Goal: Task Accomplishment & Management: Use online tool/utility

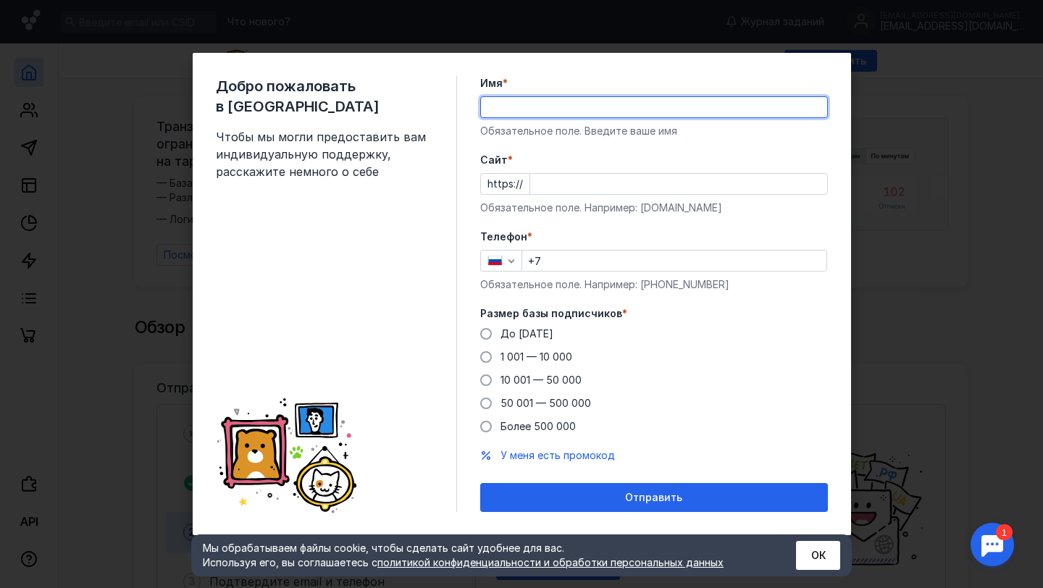
type input "B"
type input "[PERSON_NAME]"
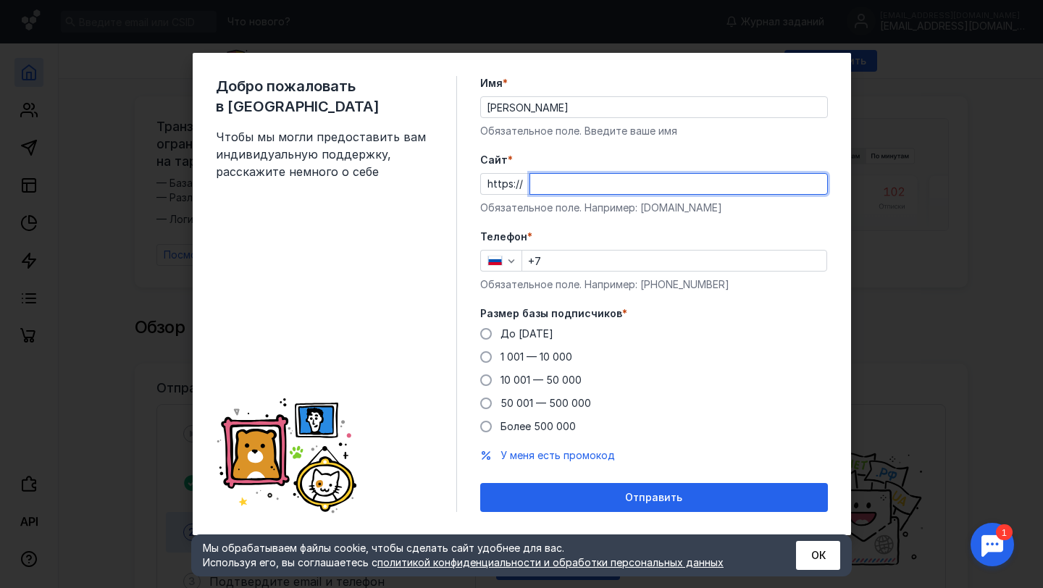
click at [595, 188] on input "Cайт *" at bounding box center [678, 184] width 297 height 20
type input "ы"
type input "[DOMAIN_NAME]"
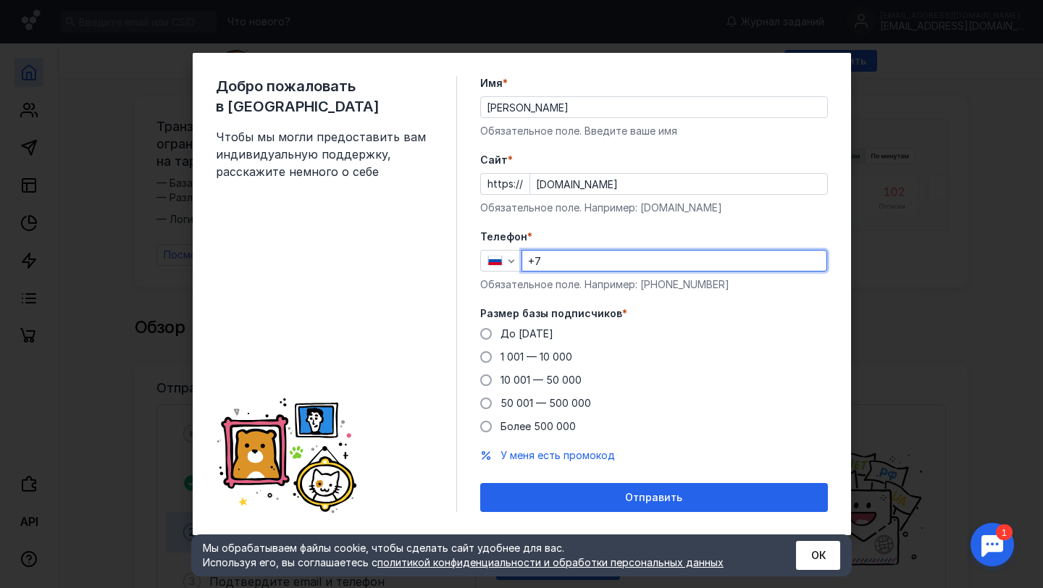
click at [595, 261] on input "+7" at bounding box center [674, 261] width 304 height 20
type input "[PHONE_NUMBER]"
click at [487, 355] on span at bounding box center [486, 357] width 12 height 12
click at [0, 0] on input "1 001 — 10 000" at bounding box center [0, 0] width 0 height 0
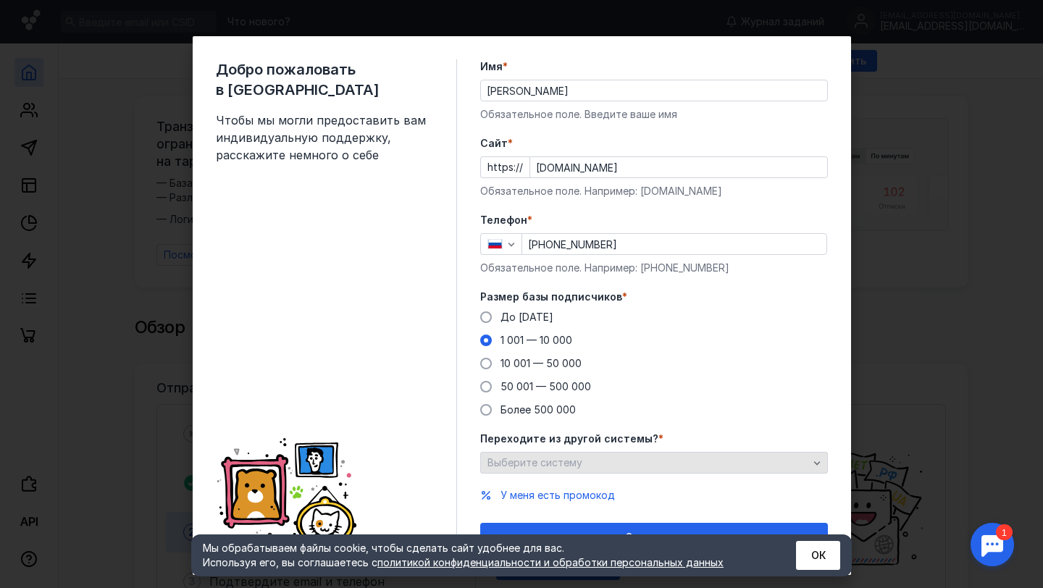
scroll to position [23, 0]
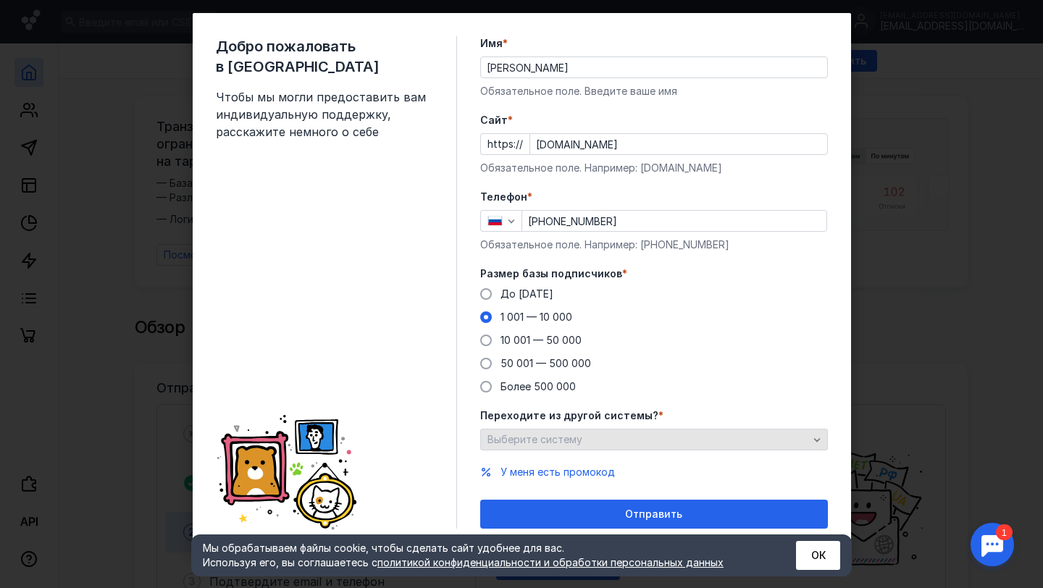
click at [569, 432] on div "Выберите систему" at bounding box center [654, 440] width 348 height 22
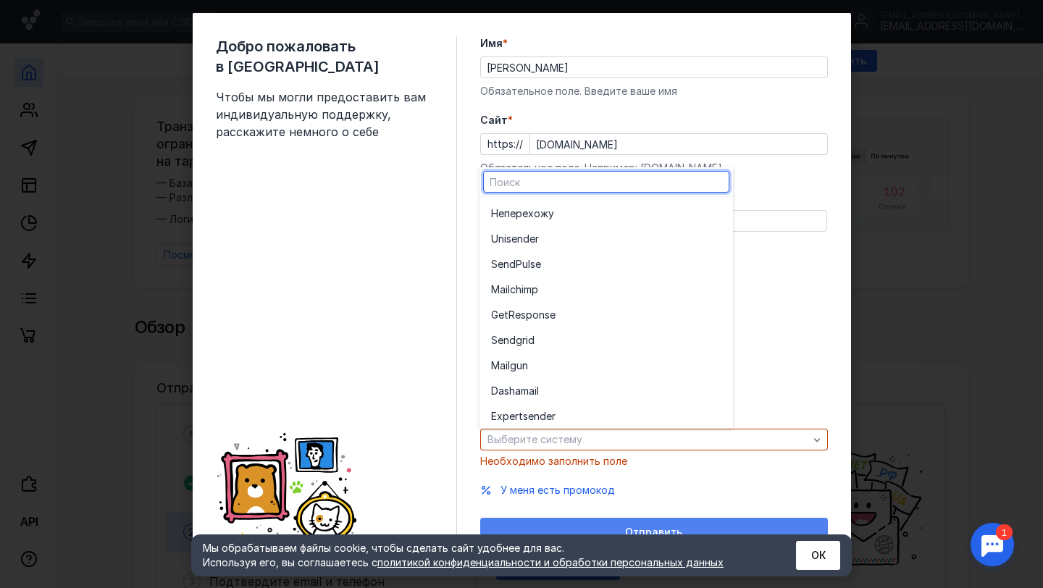
click at [673, 518] on div "Отправить" at bounding box center [654, 532] width 348 height 29
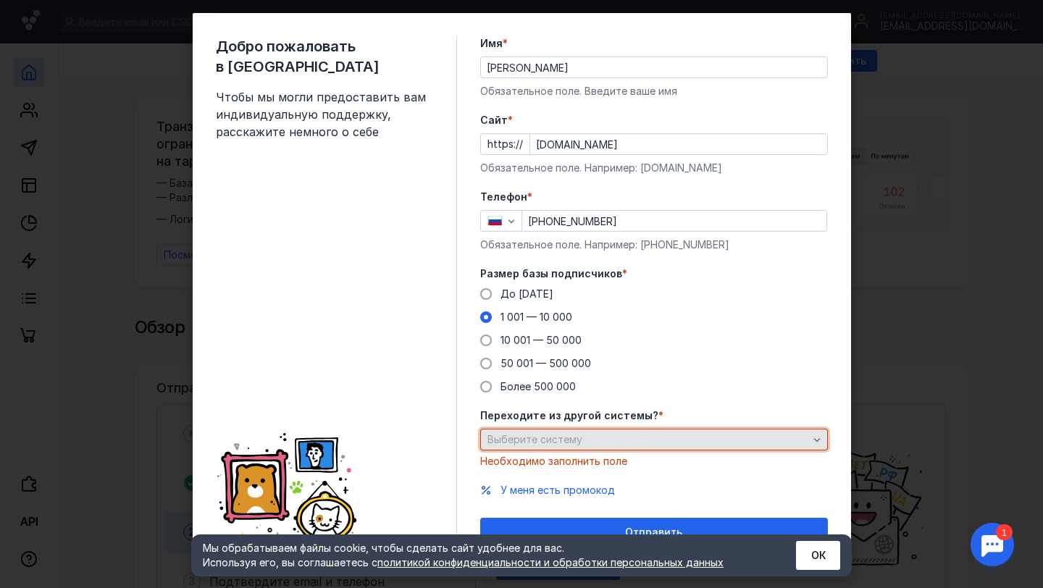
click at [591, 440] on div "Выберите систему" at bounding box center [648, 440] width 328 height 12
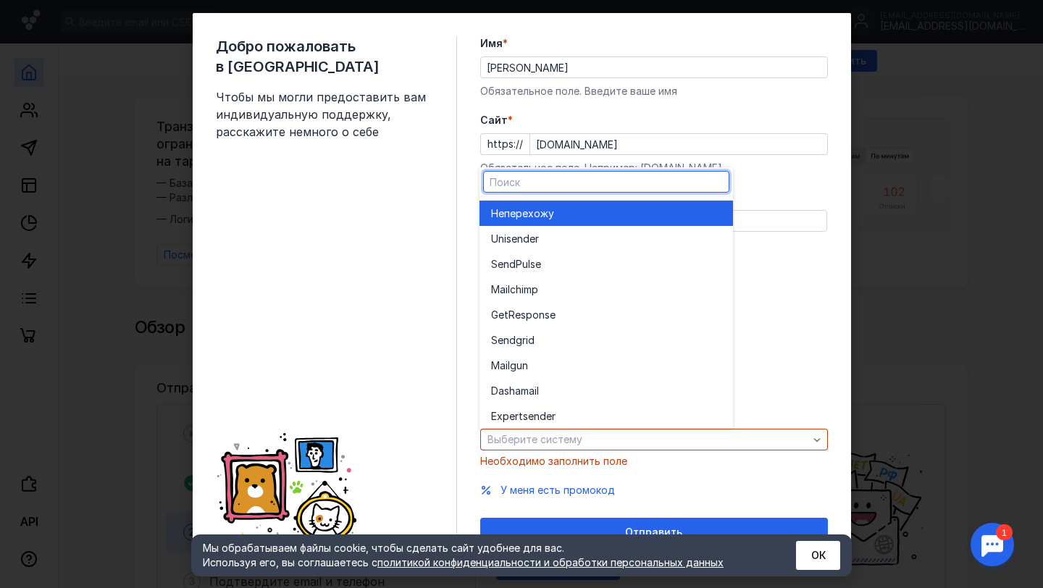
click at [524, 217] on span "перехожу" at bounding box center [529, 213] width 50 height 14
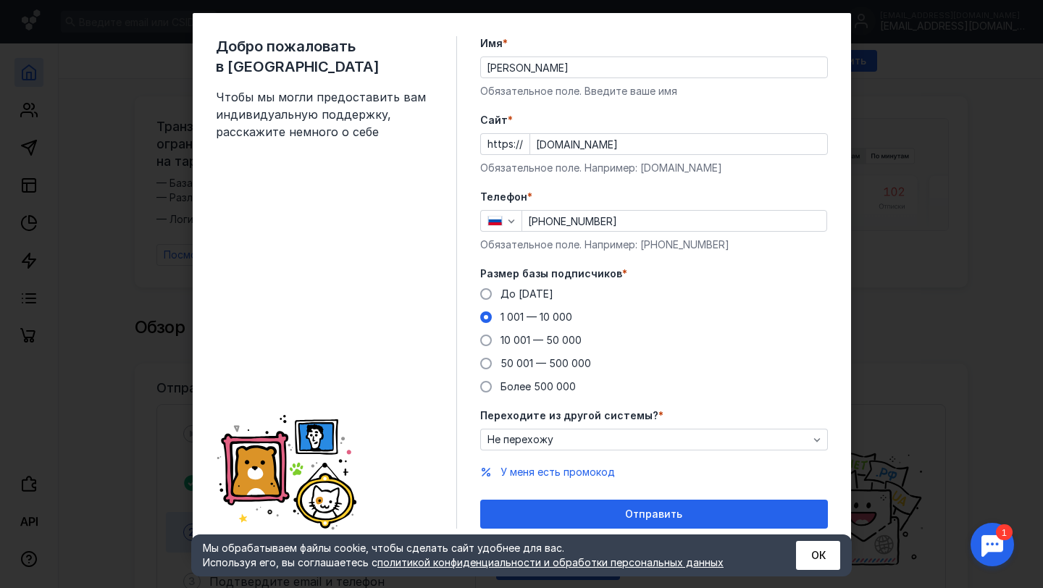
click at [605, 513] on div "Отправить" at bounding box center [653, 514] width 333 height 12
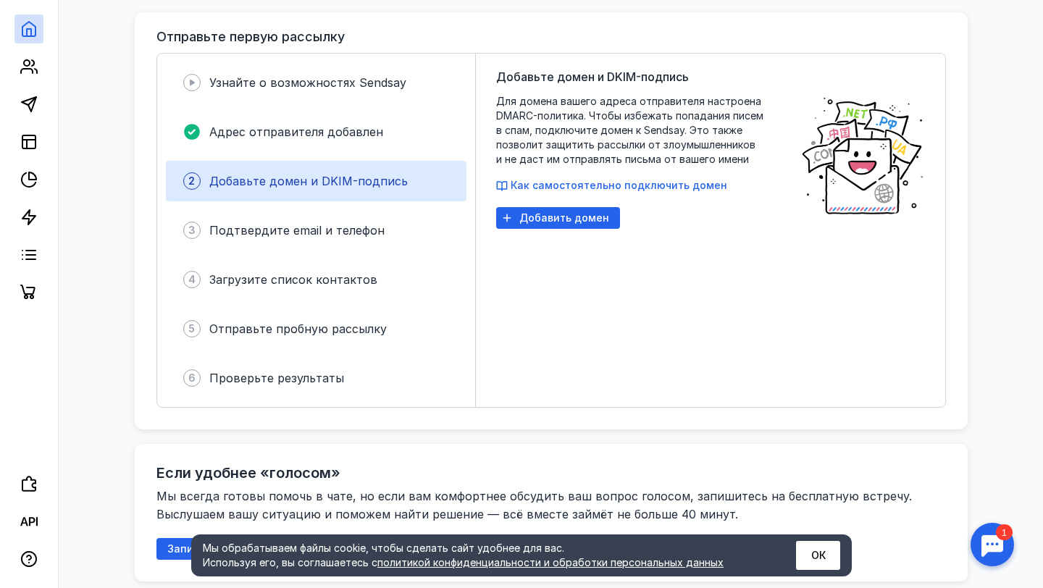
scroll to position [0, 0]
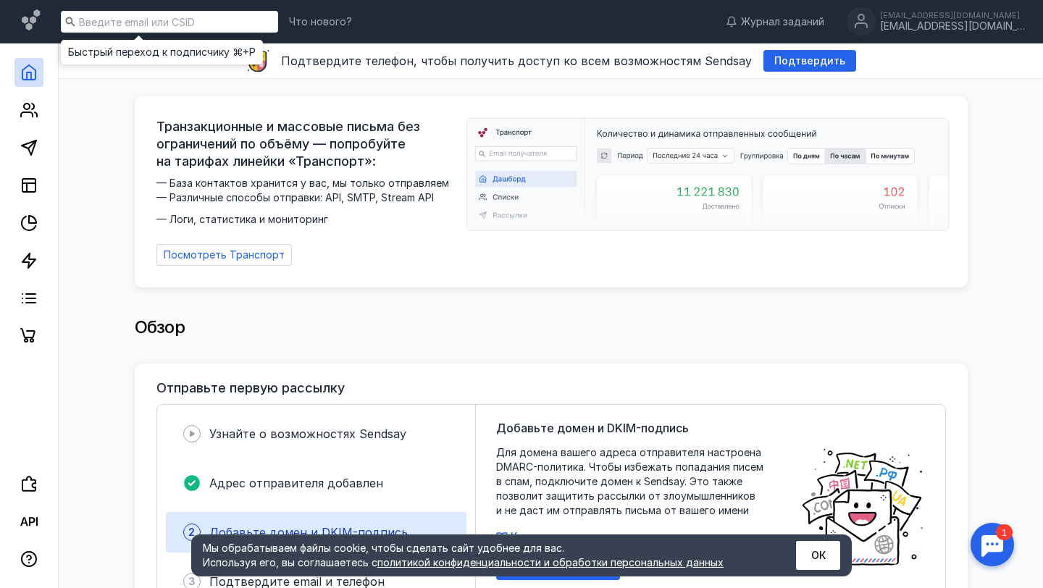
click at [112, 29] on input at bounding box center [169, 22] width 217 height 22
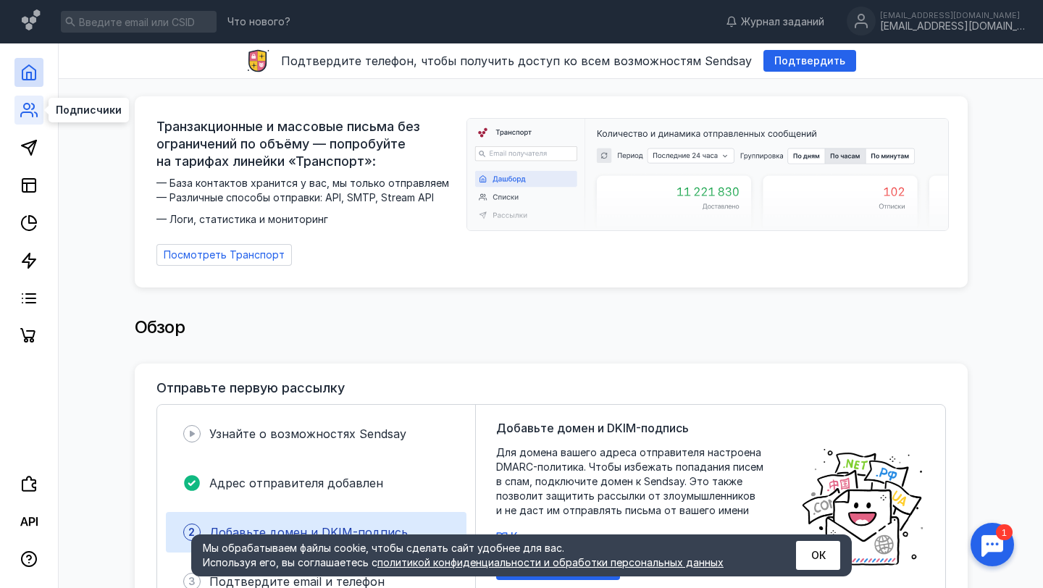
click at [29, 106] on circle at bounding box center [27, 107] width 6 height 6
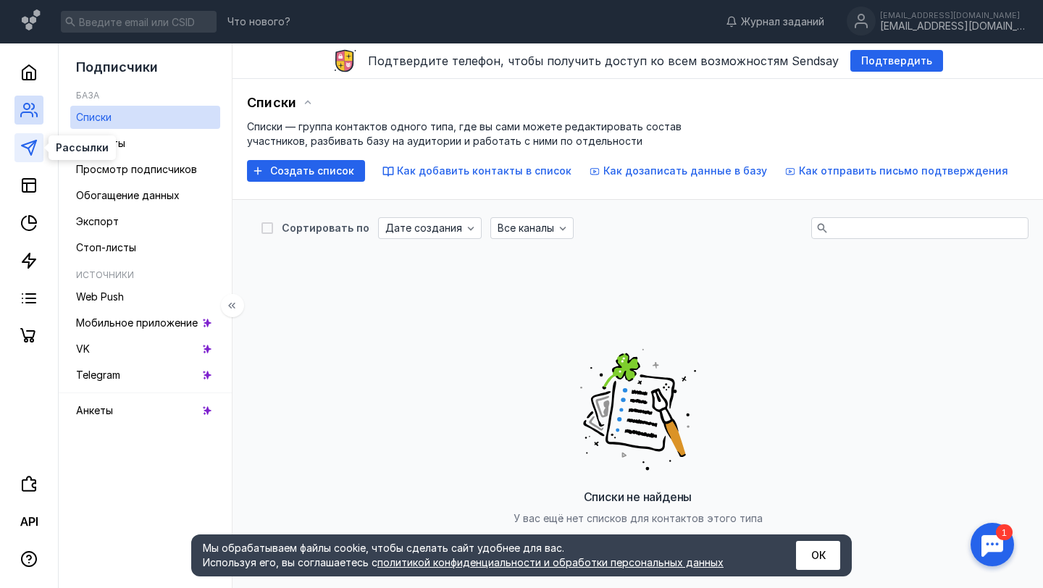
click at [29, 144] on icon at bounding box center [28, 147] width 17 height 17
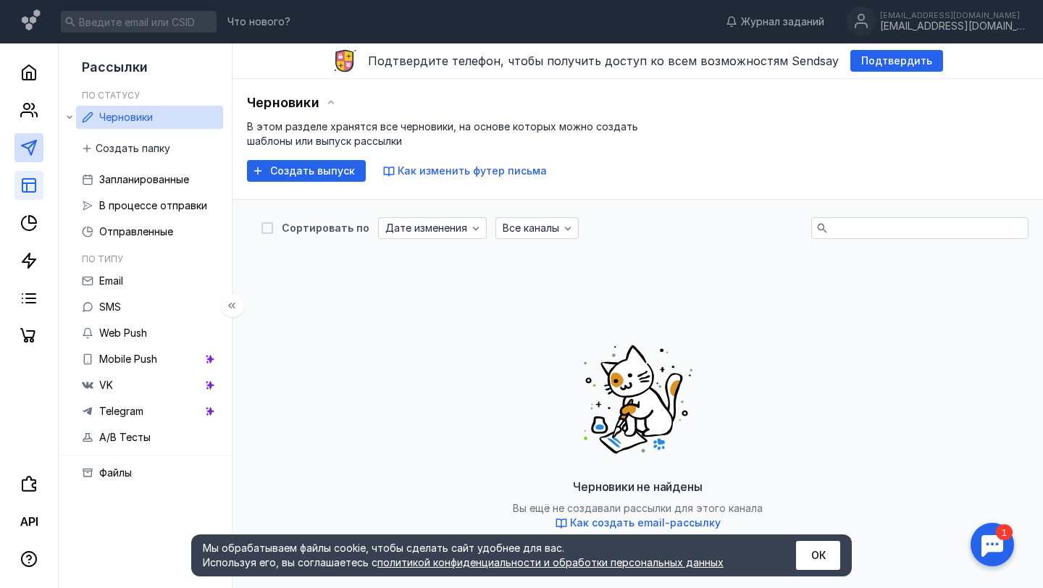
click at [41, 185] on link at bounding box center [28, 185] width 29 height 29
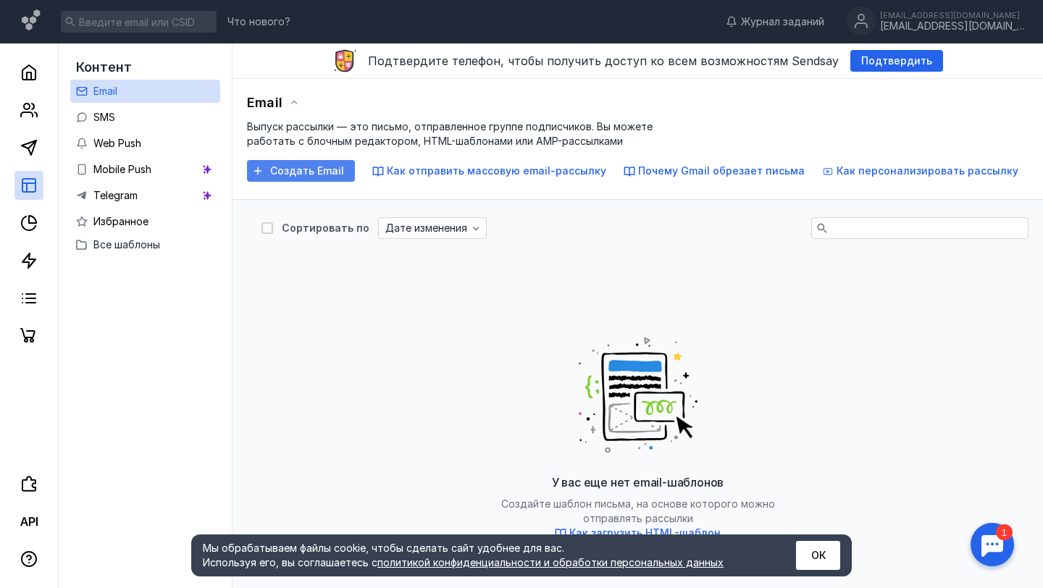
click at [317, 175] on span "Создать Email" at bounding box center [307, 171] width 74 height 12
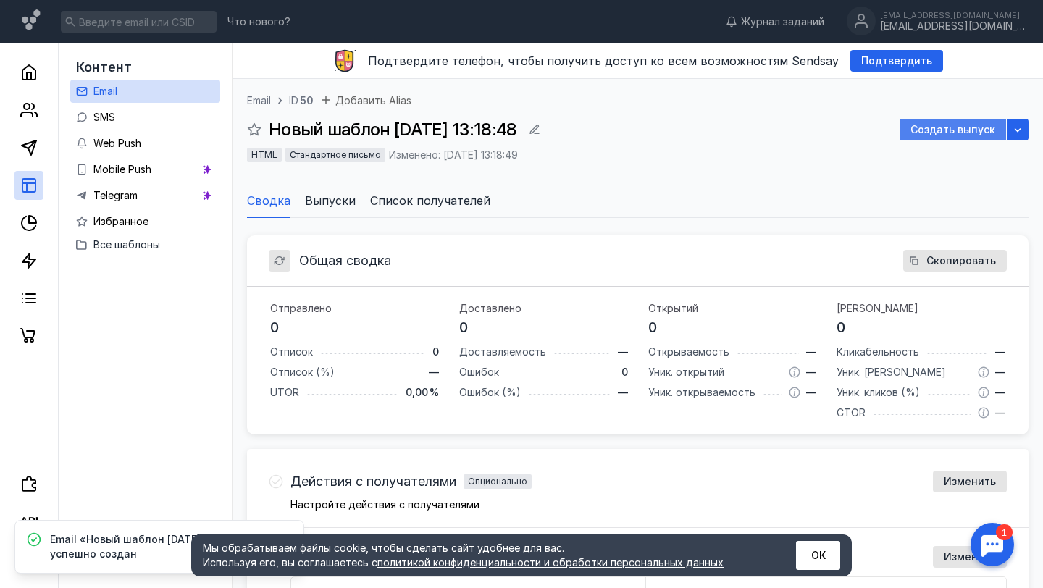
click at [970, 129] on span "Создать выпуск" at bounding box center [952, 130] width 85 height 12
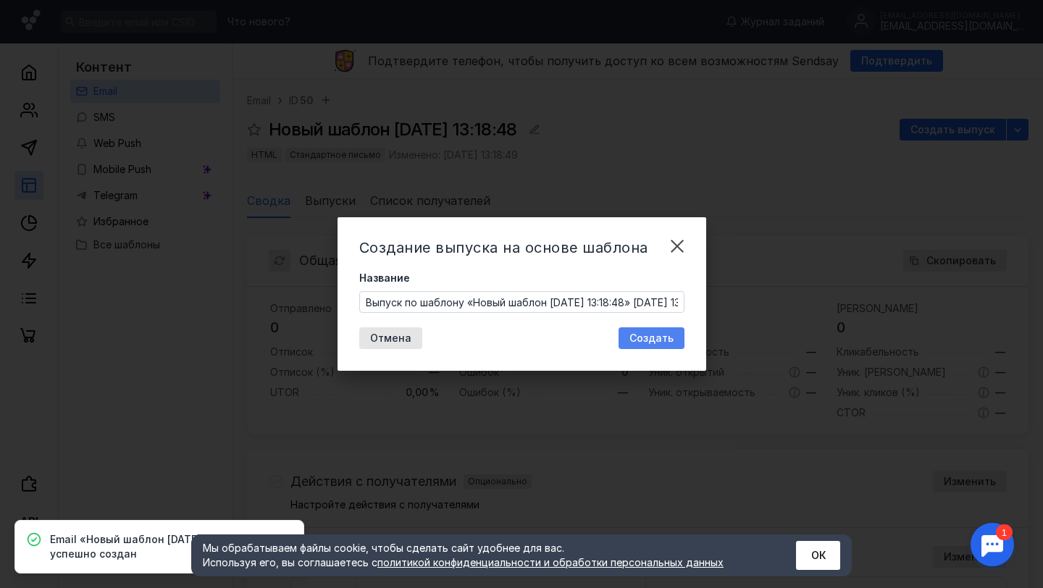
click at [653, 332] on span "Создать" at bounding box center [651, 338] width 44 height 12
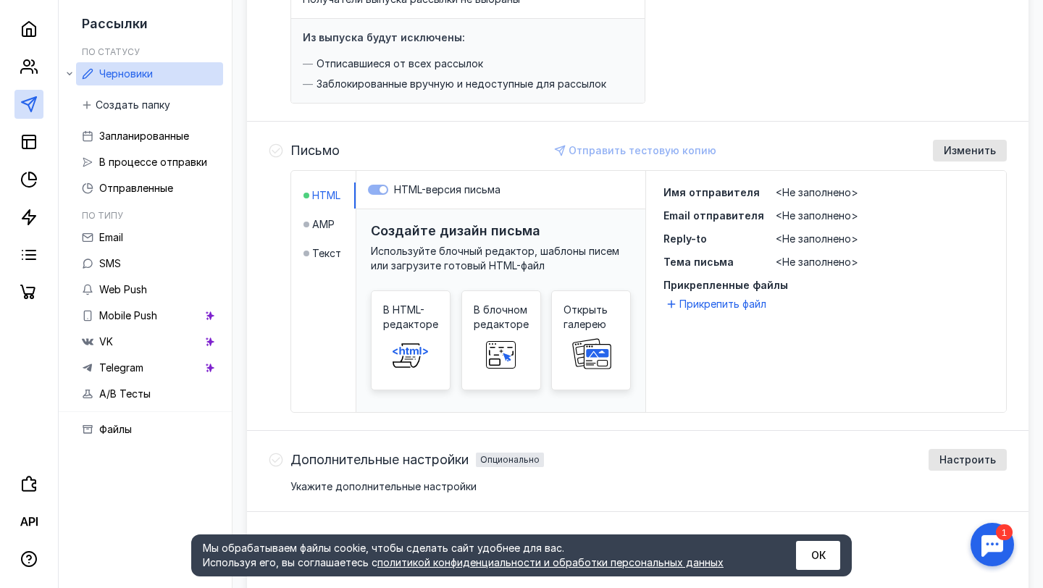
scroll to position [316, 0]
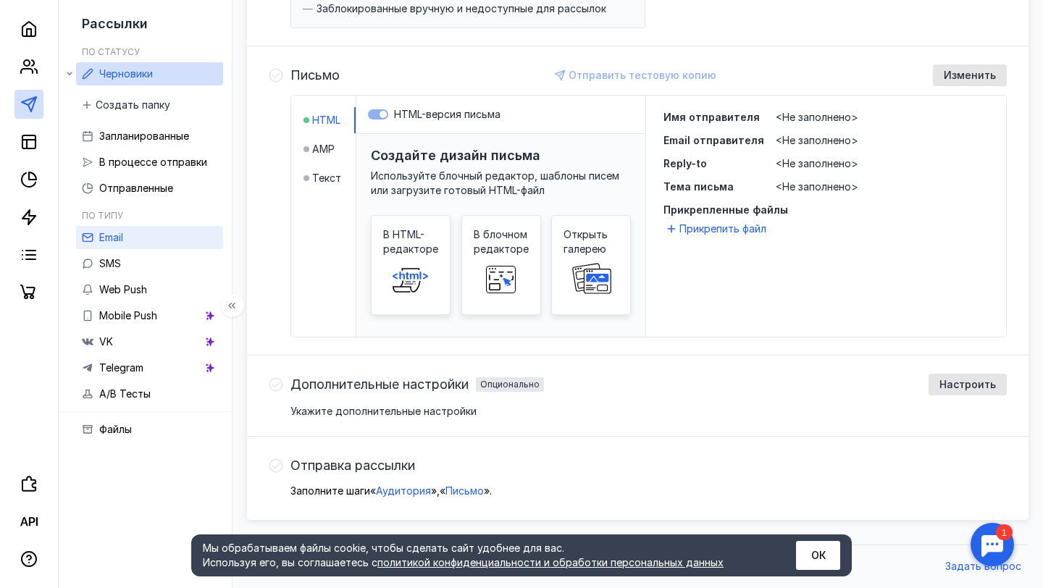
click at [157, 229] on link "Email" at bounding box center [149, 237] width 147 height 23
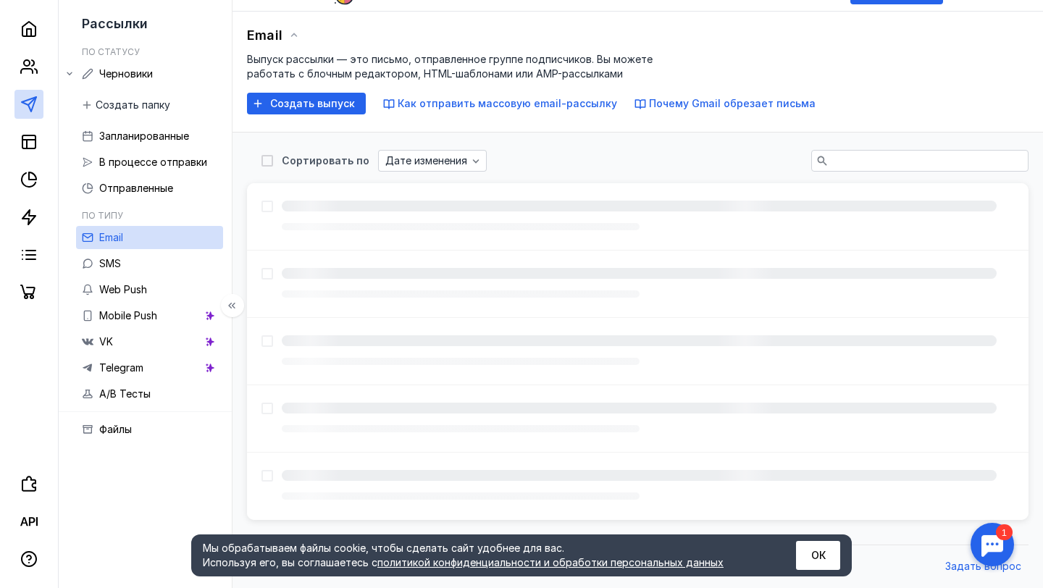
scroll to position [15, 0]
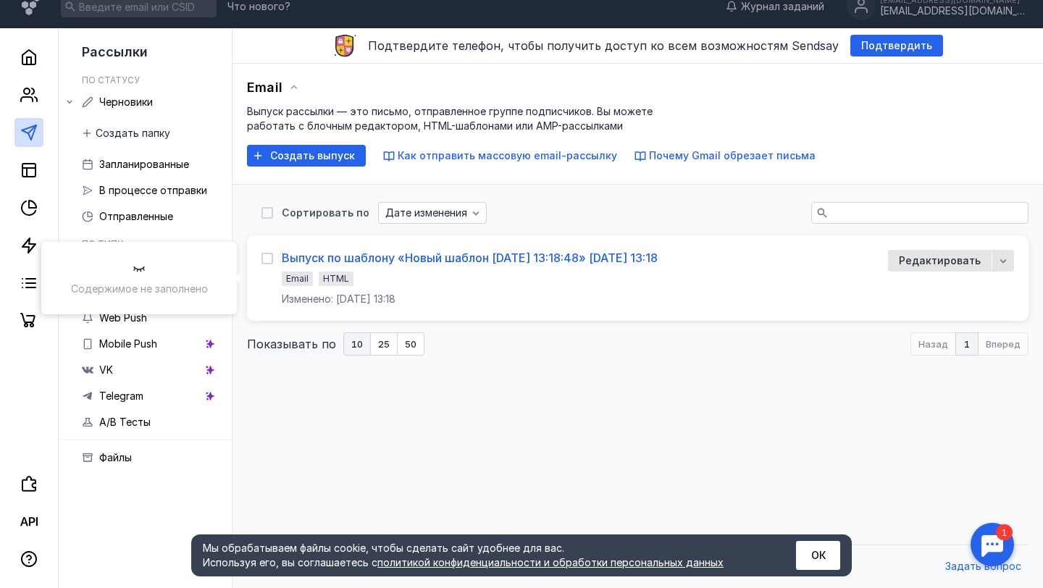
click at [591, 258] on div "Выпуск по шаблону «Новый шаблон [DATE] 13:18:48» [DATE] 13:18" at bounding box center [470, 258] width 376 height 14
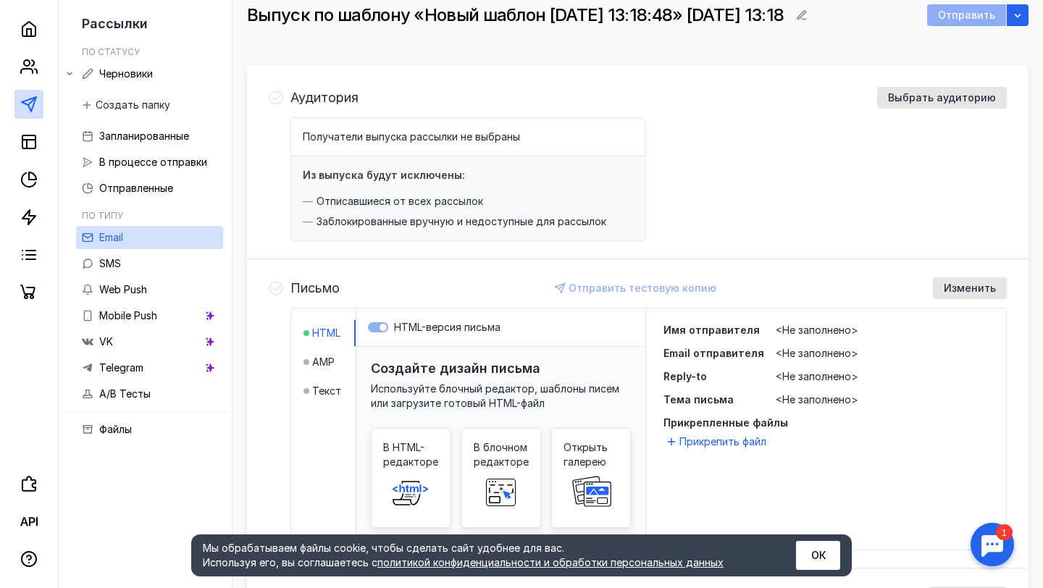
scroll to position [137, 0]
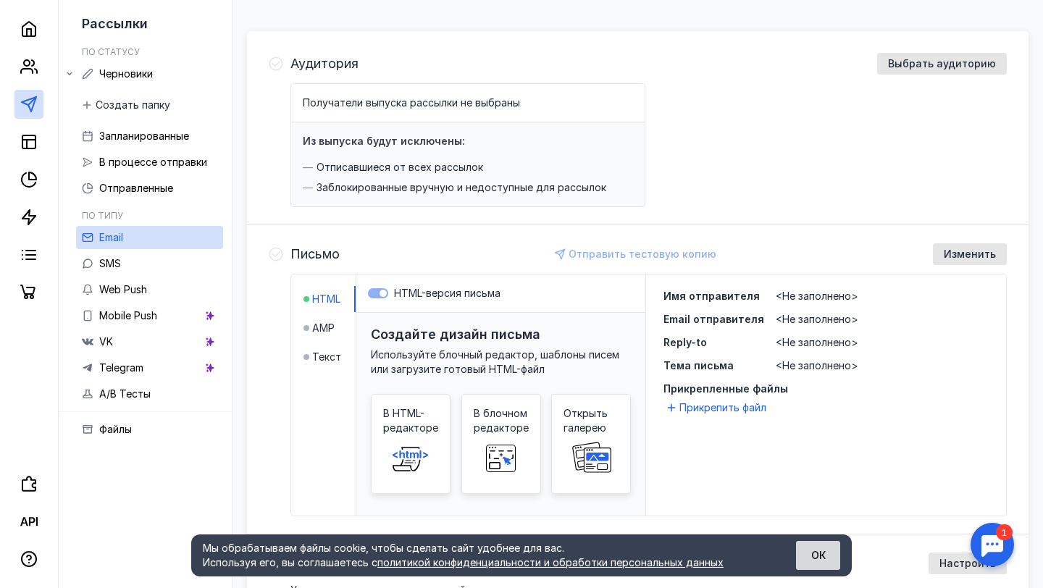
click at [812, 550] on button "ОК" at bounding box center [818, 555] width 44 height 29
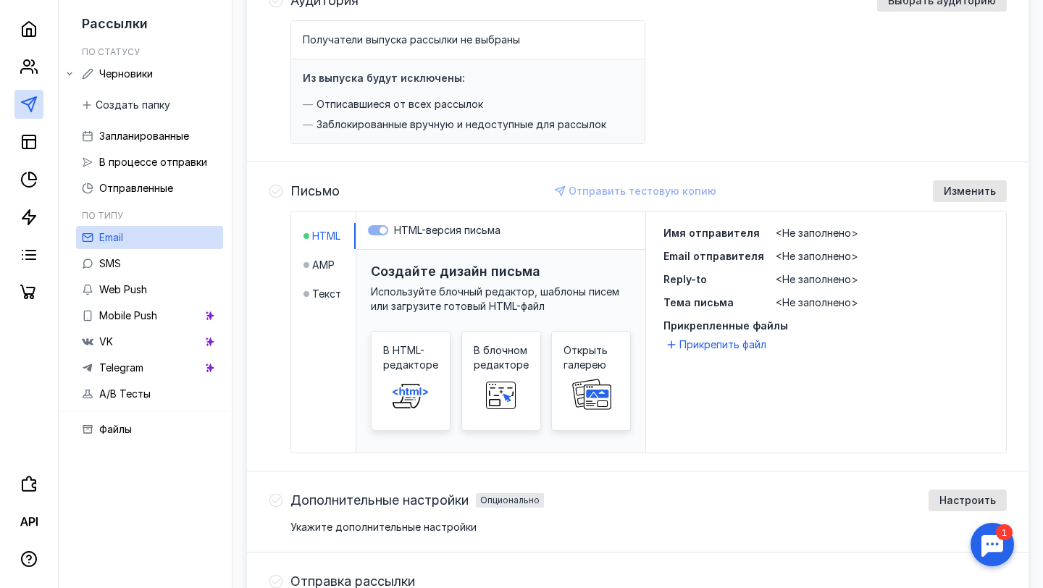
scroll to position [186, 0]
